Goal: Navigation & Orientation: Find specific page/section

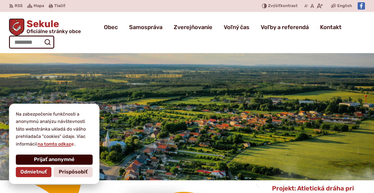
click at [57, 162] on span "Prijať anonymné" at bounding box center [54, 160] width 41 height 6
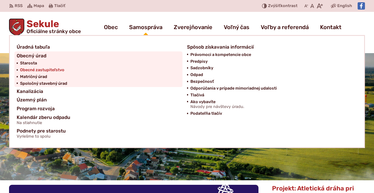
click at [57, 70] on span "Obecné zastupiteľstvo" at bounding box center [42, 70] width 44 height 7
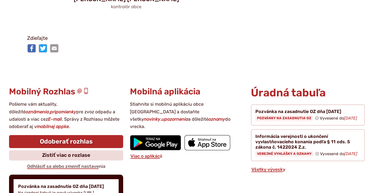
scroll to position [688, 0]
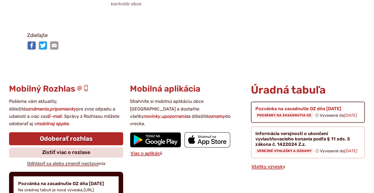
click at [330, 102] on figure at bounding box center [308, 112] width 114 height 21
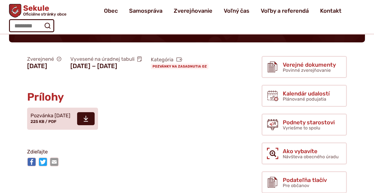
scroll to position [44, 0]
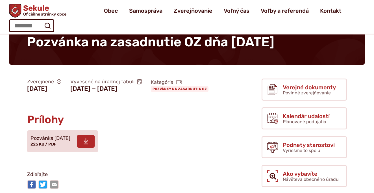
click at [89, 145] on icon at bounding box center [85, 141] width 5 height 7
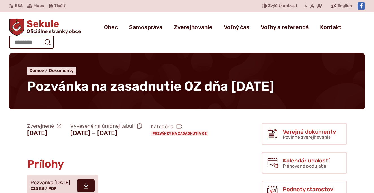
scroll to position [0, 0]
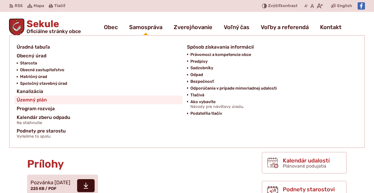
click at [40, 101] on span "Územný plán" at bounding box center [32, 100] width 30 height 9
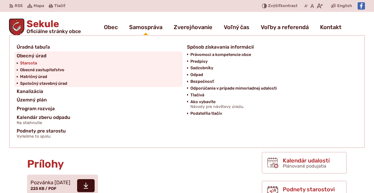
click at [30, 63] on span "Starosta" at bounding box center [28, 63] width 17 height 7
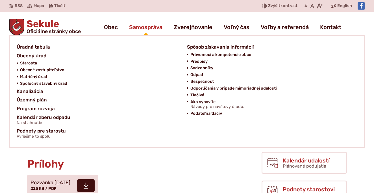
click at [152, 24] on span "Samospráva" at bounding box center [145, 27] width 33 height 16
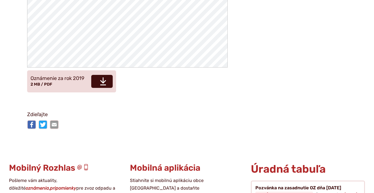
scroll to position [1294, 0]
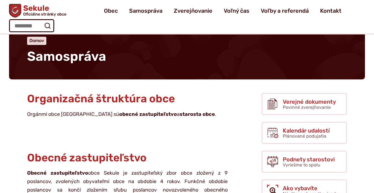
scroll to position [30, 0]
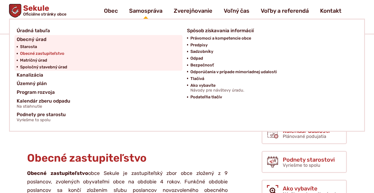
click at [61, 53] on span "Obecné zastupiteľstvo" at bounding box center [42, 53] width 44 height 7
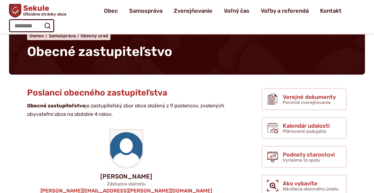
scroll to position [34, 0]
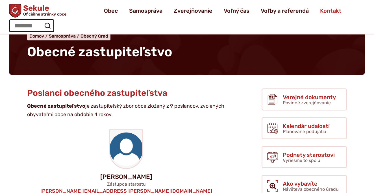
click at [332, 10] on span "Kontakt" at bounding box center [330, 11] width 21 height 16
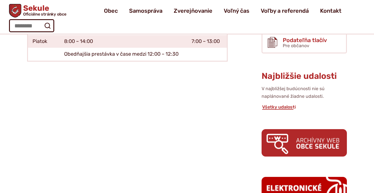
scroll to position [212, 0]
